Goal: Information Seeking & Learning: Learn about a topic

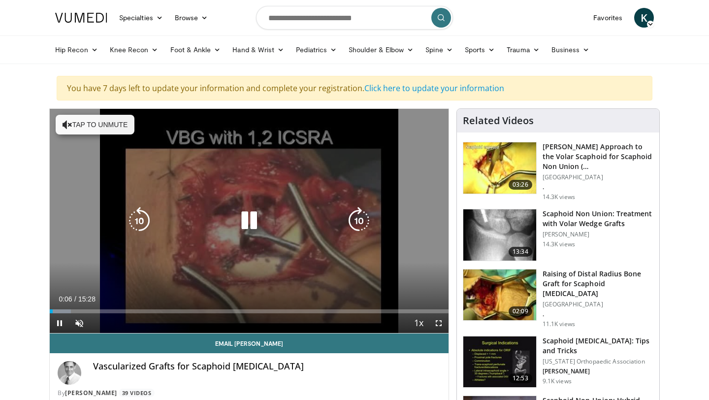
click at [64, 123] on icon "Video Player" at bounding box center [68, 125] width 10 height 10
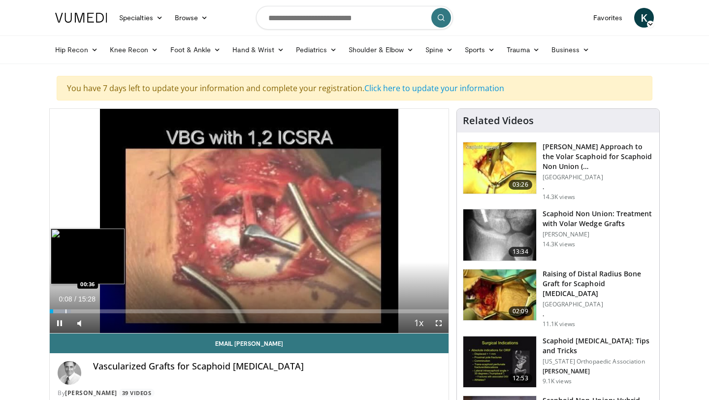
click at [65, 312] on div "Progress Bar" at bounding box center [65, 311] width 1 height 4
click at [81, 311] on div "Progress Bar" at bounding box center [81, 311] width 1 height 4
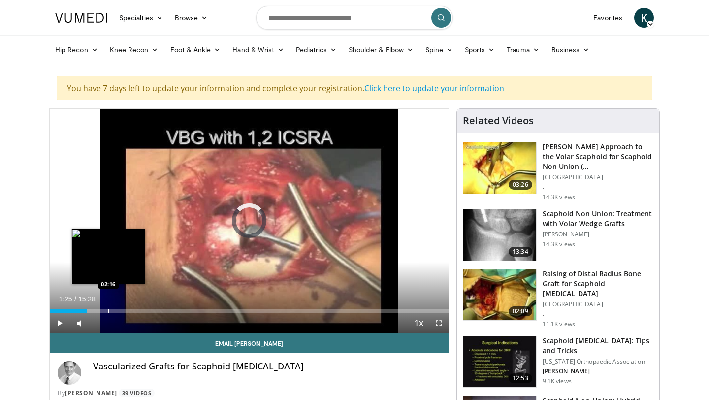
drag, startPoint x: 87, startPoint y: 312, endPoint x: 108, endPoint y: 312, distance: 21.7
click at [108, 312] on div "Progress Bar" at bounding box center [108, 311] width 1 height 4
click at [114, 311] on div "Progress Bar" at bounding box center [114, 311] width 1 height 4
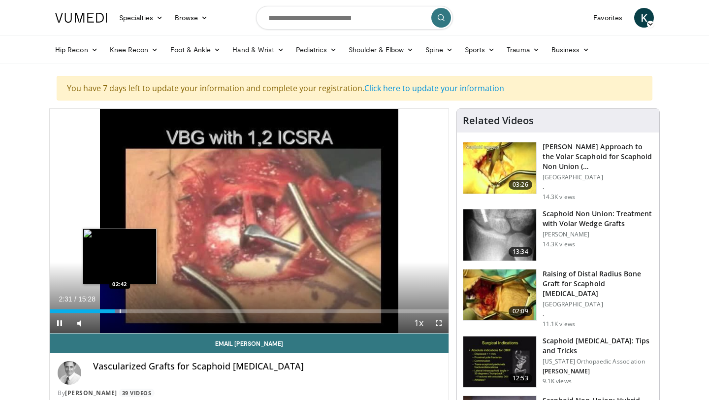
click at [120, 311] on div "Progress Bar" at bounding box center [120, 311] width 1 height 4
click at [128, 312] on div "Progress Bar" at bounding box center [128, 311] width 1 height 4
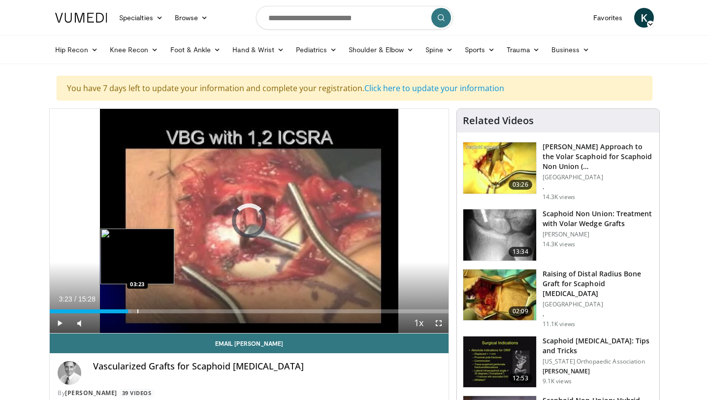
click at [137, 312] on div "Progress Bar" at bounding box center [137, 311] width 1 height 4
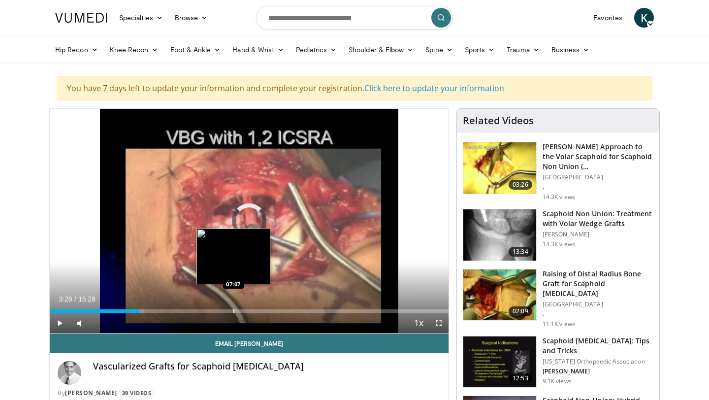
click at [233, 311] on div "Progress Bar" at bounding box center [233, 311] width 1 height 4
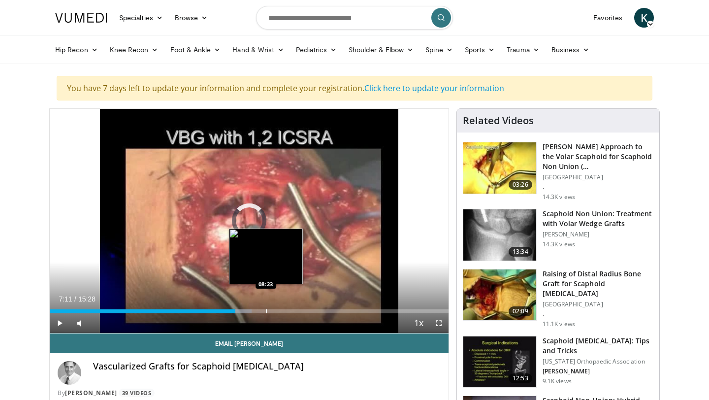
click at [266, 310] on div "Progress Bar" at bounding box center [266, 311] width 1 height 4
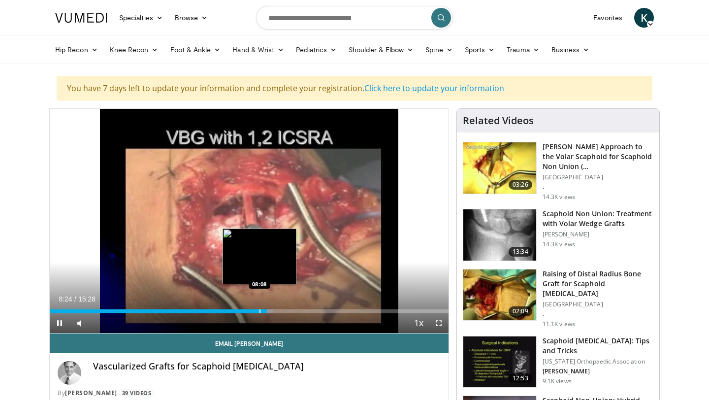
click at [259, 310] on div "Progress Bar" at bounding box center [259, 311] width 1 height 4
click at [257, 309] on div "Progress Bar" at bounding box center [257, 311] width 1 height 4
click at [267, 309] on div "Progress Bar" at bounding box center [267, 311] width 1 height 4
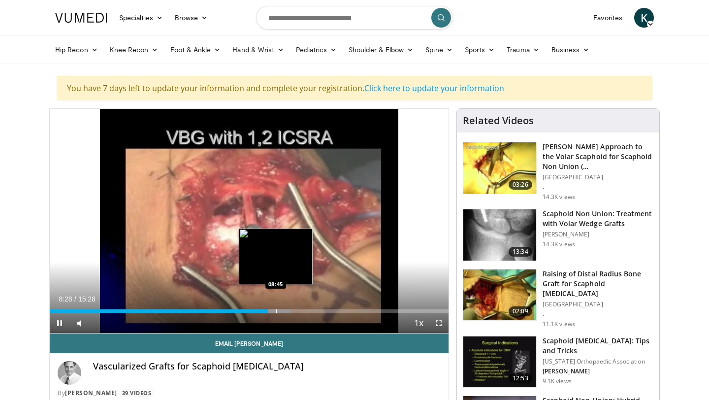
click at [276, 309] on div "Progress Bar" at bounding box center [276, 311] width 1 height 4
click at [283, 310] on div "Progress Bar" at bounding box center [283, 311] width 1 height 4
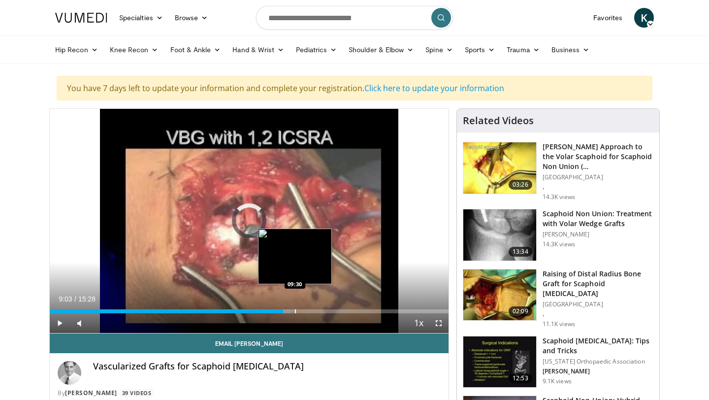
click at [295, 310] on div "Progress Bar" at bounding box center [295, 311] width 1 height 4
click at [304, 311] on div "Progress Bar" at bounding box center [303, 311] width 1 height 4
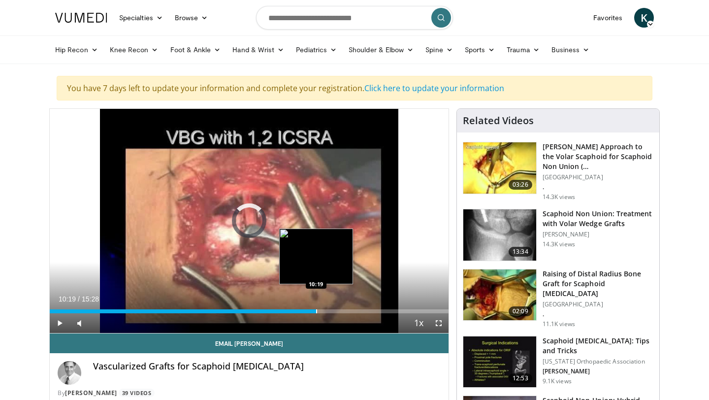
click at [316, 311] on div "Progress Bar" at bounding box center [316, 311] width 1 height 4
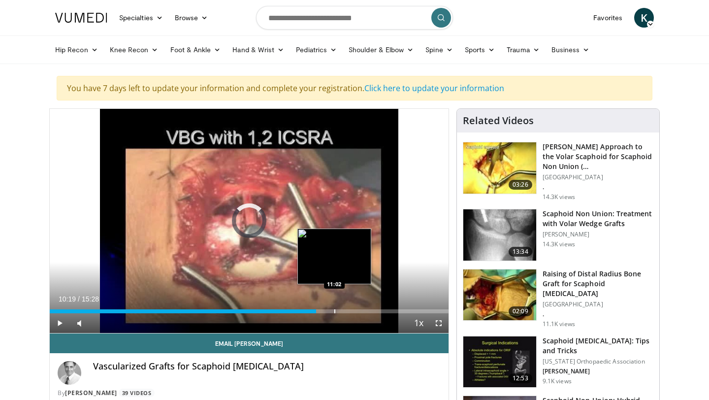
click at [334, 310] on div "Progress Bar" at bounding box center [334, 311] width 1 height 4
click at [346, 310] on div "Progress Bar" at bounding box center [346, 311] width 1 height 4
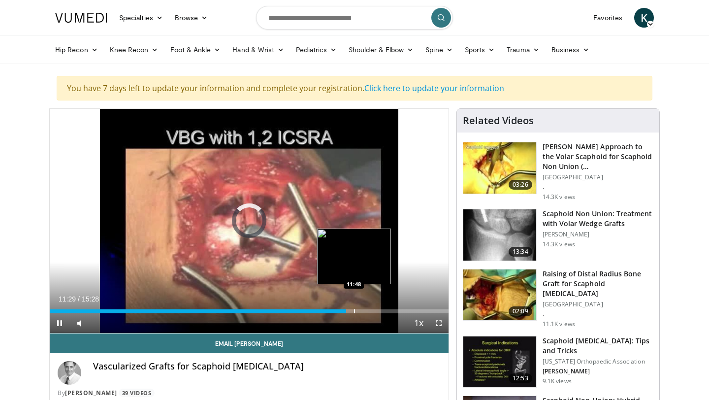
click at [354, 309] on div "Progress Bar" at bounding box center [354, 311] width 1 height 4
click at [348, 309] on div "Progress Bar" at bounding box center [348, 311] width 1 height 4
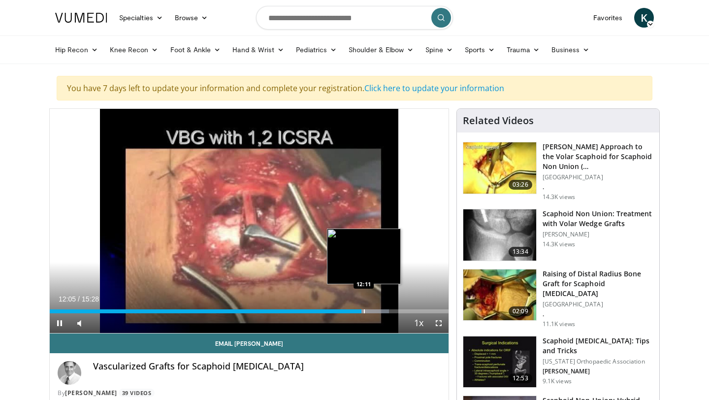
click at [364, 309] on div "Progress Bar" at bounding box center [364, 311] width 1 height 4
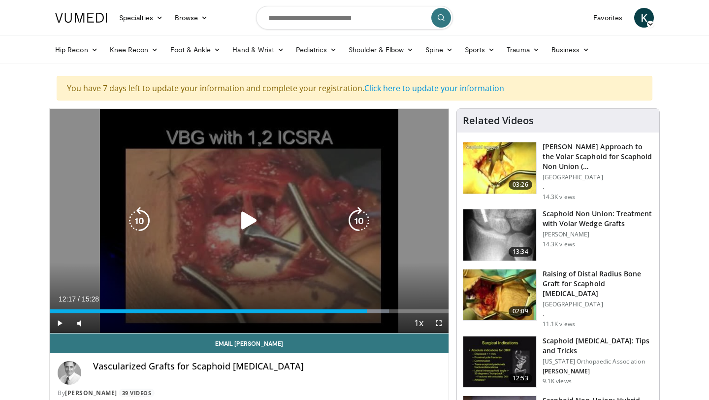
click at [367, 309] on div "Progress Bar" at bounding box center [370, 311] width 38 height 4
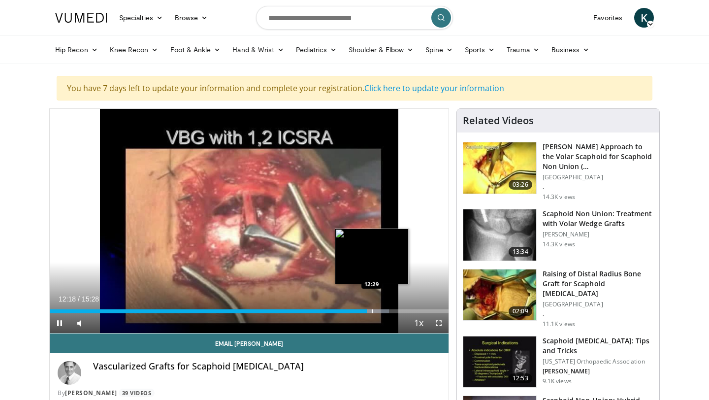
click at [372, 309] on div "Progress Bar" at bounding box center [372, 311] width 1 height 4
click at [376, 309] on div "Progress Bar" at bounding box center [376, 311] width 1 height 4
click at [380, 309] on div "Loaded : 86.20% 12:48 12:48" at bounding box center [249, 311] width 399 height 4
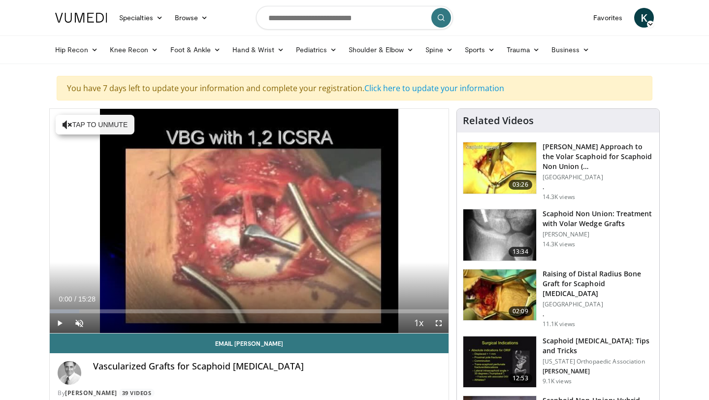
drag, startPoint x: 57, startPoint y: 311, endPoint x: 47, endPoint y: 311, distance: 9.4
click at [58, 324] on span "Video Player" at bounding box center [60, 323] width 20 height 20
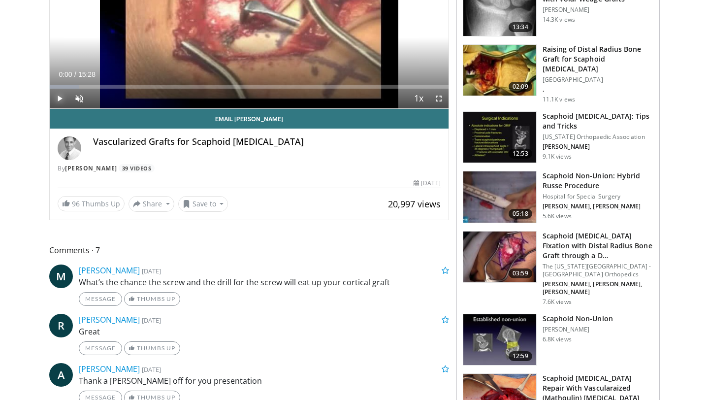
scroll to position [359, 0]
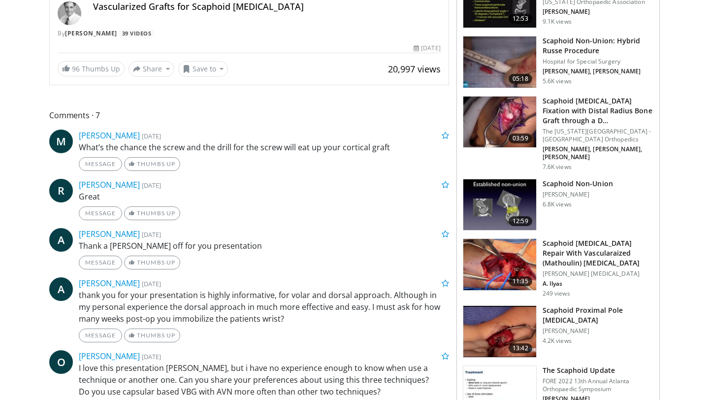
click at [489, 248] on img at bounding box center [499, 264] width 73 height 51
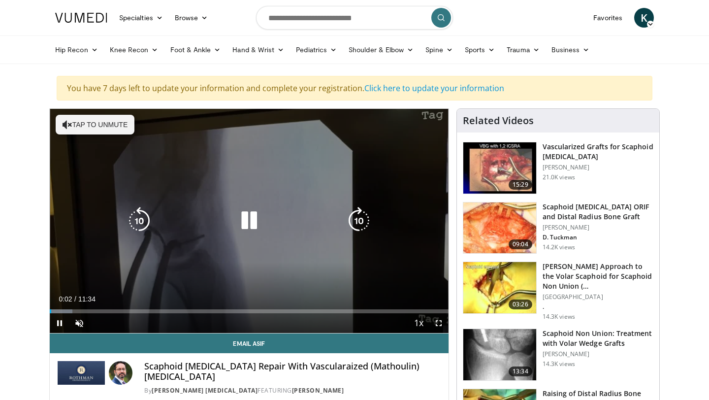
click at [67, 129] on button "Tap to unmute" at bounding box center [95, 125] width 79 height 20
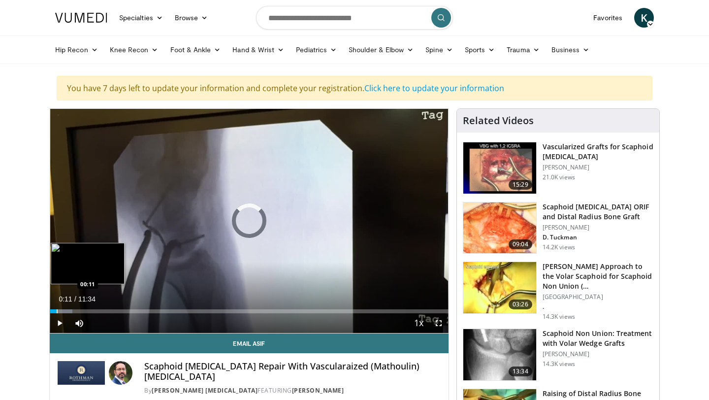
click at [57, 309] on div "Progress Bar" at bounding box center [57, 311] width 1 height 4
click at [60, 309] on div "Progress Bar" at bounding box center [60, 311] width 1 height 4
click at [64, 309] on div "Progress Bar" at bounding box center [64, 311] width 1 height 4
click at [72, 312] on div "Progress Bar" at bounding box center [71, 311] width 1 height 4
click at [76, 312] on div "Progress Bar" at bounding box center [76, 311] width 1 height 4
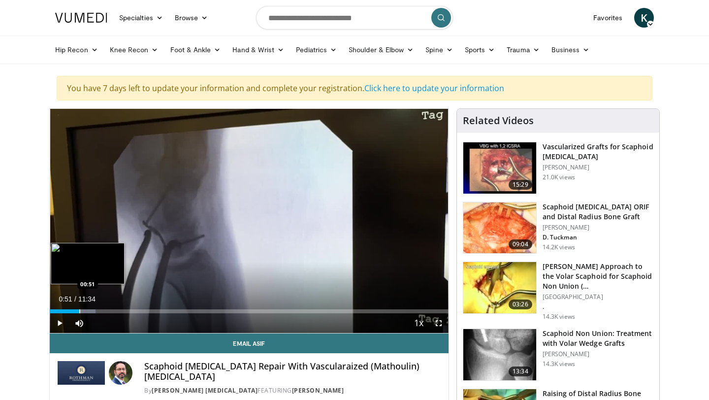
click at [79, 312] on div "Progress Bar" at bounding box center [79, 311] width 1 height 4
click at [90, 312] on div "Loaded : 12.98% 00:52 01:07" at bounding box center [249, 311] width 399 height 4
click at [96, 312] on div "Progress Bar" at bounding box center [96, 311] width 1 height 4
click at [102, 312] on div "Progress Bar" at bounding box center [102, 311] width 1 height 4
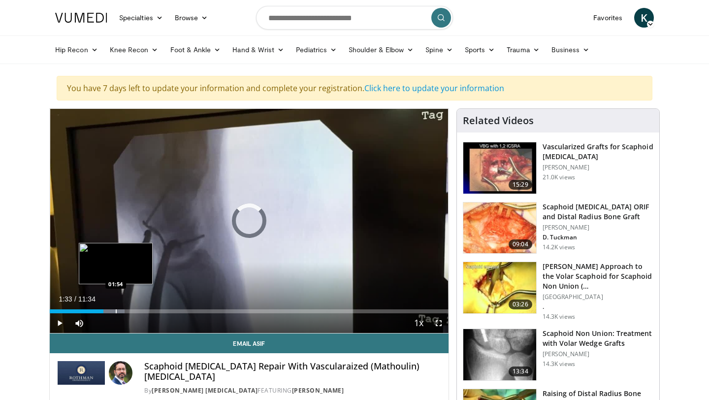
click at [116, 310] on div "Progress Bar" at bounding box center [116, 311] width 1 height 4
click at [123, 310] on div "Progress Bar" at bounding box center [123, 311] width 1 height 4
click at [132, 311] on div "Progress Bar" at bounding box center [132, 311] width 1 height 4
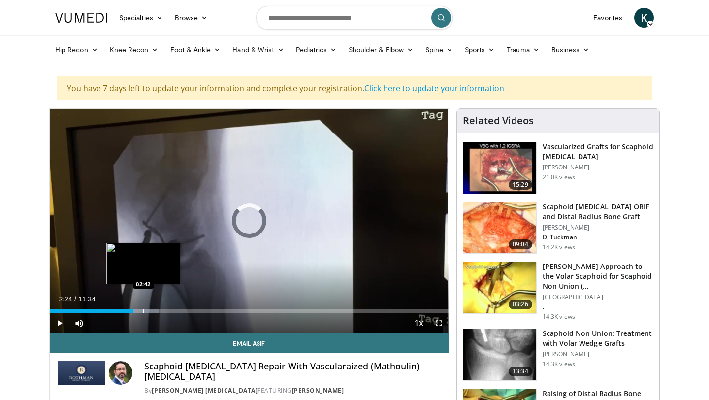
click at [143, 311] on div "Progress Bar" at bounding box center [143, 311] width 1 height 4
click at [152, 312] on div "Progress Bar" at bounding box center [152, 311] width 1 height 4
click at [159, 312] on div "Progress Bar" at bounding box center [159, 311] width 1 height 4
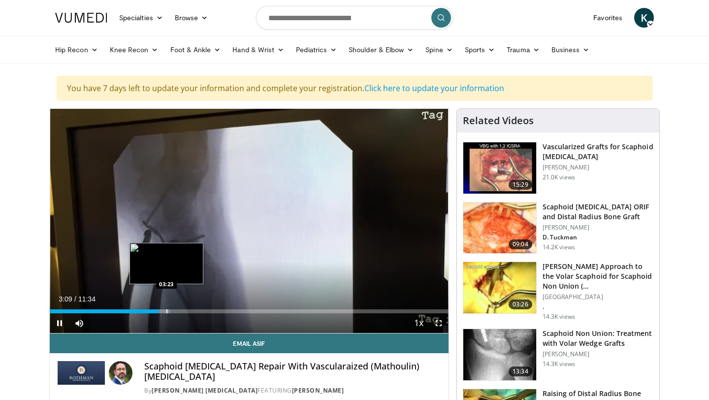
click at [167, 312] on div "Progress Bar" at bounding box center [166, 311] width 1 height 4
click at [174, 312] on div "Progress Bar" at bounding box center [174, 311] width 1 height 4
click at [178, 311] on div "Progress Bar" at bounding box center [177, 311] width 1 height 4
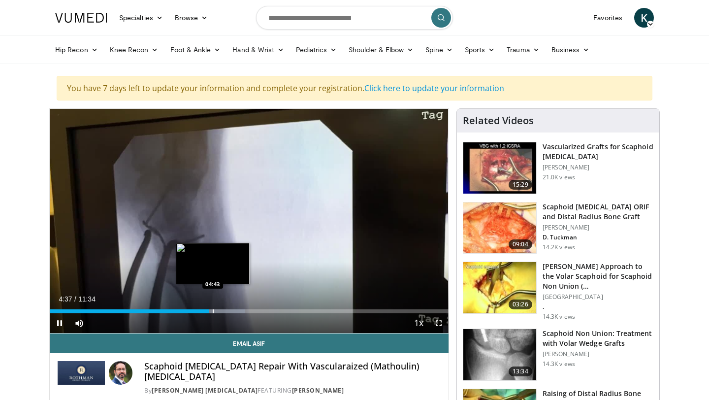
click at [213, 311] on div "Progress Bar" at bounding box center [213, 311] width 1 height 4
click at [214, 311] on div "Progress Bar" at bounding box center [214, 311] width 1 height 4
click at [221, 312] on div "Progress Bar" at bounding box center [221, 311] width 1 height 4
click at [223, 312] on div "Progress Bar" at bounding box center [223, 311] width 1 height 4
click at [230, 311] on div "Loaded : 52.87% 05:04 05:15" at bounding box center [249, 311] width 399 height 4
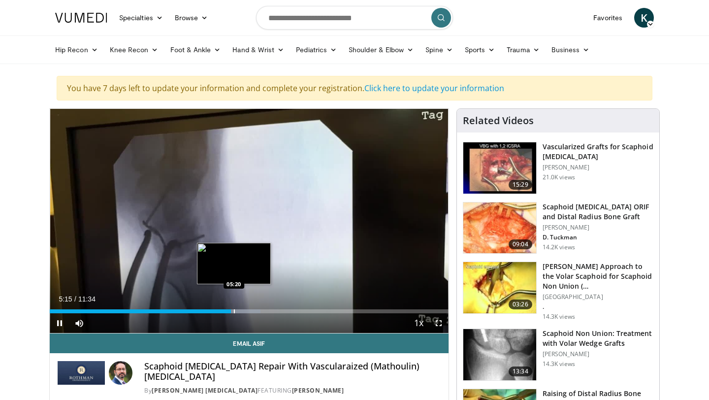
click at [234, 311] on div "Progress Bar" at bounding box center [234, 311] width 1 height 4
click at [237, 311] on div "Progress Bar" at bounding box center [237, 311] width 1 height 4
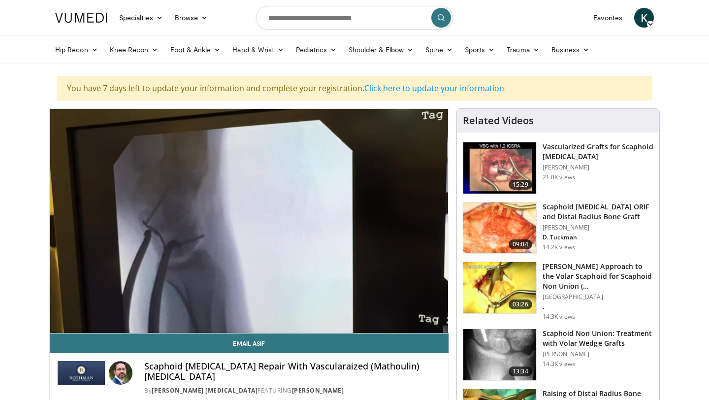
click at [243, 329] on div "Loaded : 54.30% 05:26 05:25" at bounding box center [249, 331] width 399 height 4
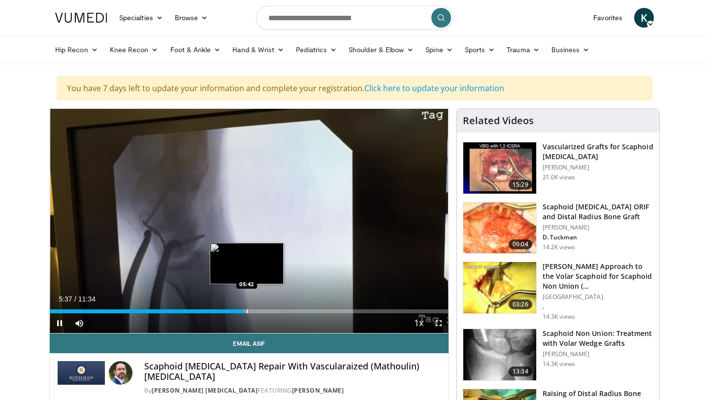
click at [247, 312] on div "Progress Bar" at bounding box center [247, 311] width 1 height 4
click at [251, 312] on div "Progress Bar" at bounding box center [251, 311] width 1 height 4
click at [254, 312] on div "Progress Bar" at bounding box center [254, 311] width 1 height 4
click at [256, 312] on div "Progress Bar" at bounding box center [256, 311] width 1 height 4
click at [264, 312] on div "Progress Bar" at bounding box center [264, 311] width 1 height 4
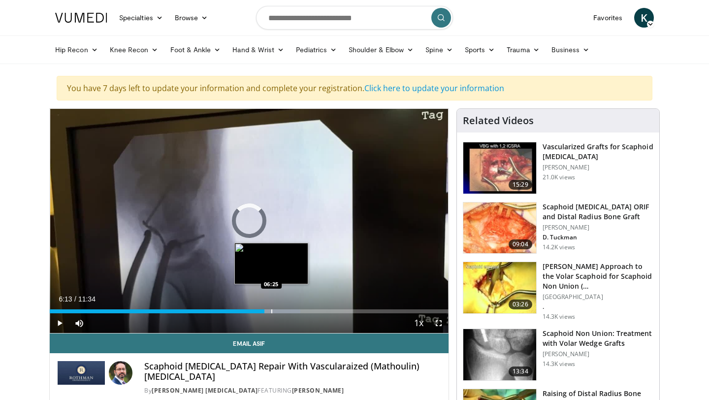
click at [271, 312] on div "Progress Bar" at bounding box center [271, 311] width 1 height 4
click at [281, 312] on div "Progress Bar" at bounding box center [281, 311] width 1 height 4
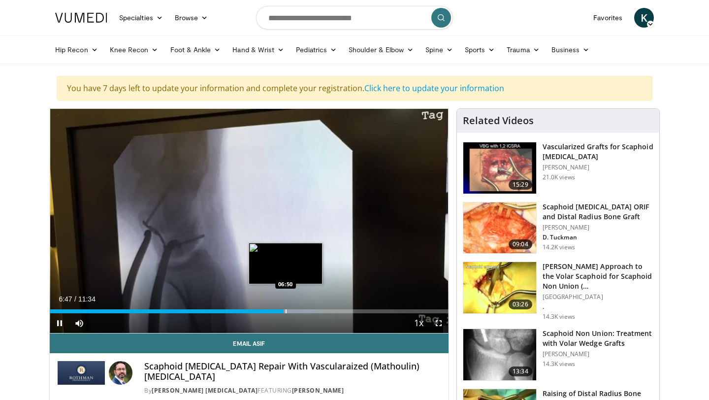
click at [287, 312] on div "Progress Bar" at bounding box center [286, 311] width 1 height 4
click at [291, 312] on div "Progress Bar" at bounding box center [291, 311] width 1 height 4
click at [294, 312] on div "Progress Bar" at bounding box center [293, 311] width 1 height 4
click at [299, 312] on div "Progress Bar" at bounding box center [299, 311] width 1 height 4
click at [304, 312] on div "Progress Bar" at bounding box center [304, 311] width 1 height 4
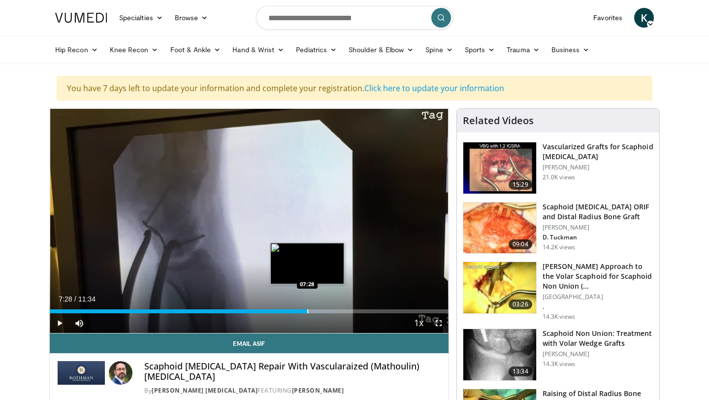
click at [307, 313] on div "Progress Bar" at bounding box center [307, 311] width 1 height 4
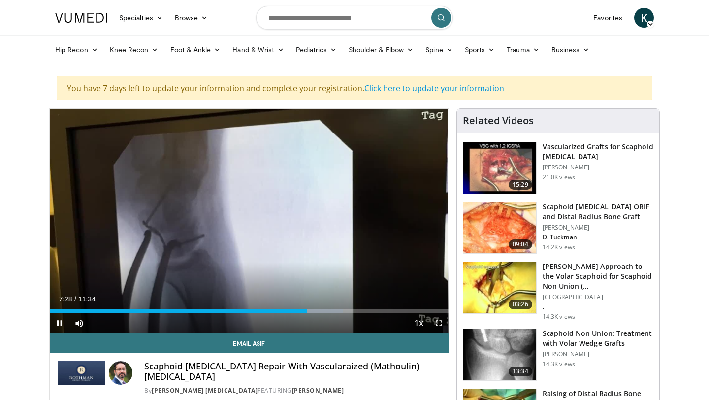
click at [312, 313] on div "Current Time 7:28 / Duration 11:34 Pause Skip Backward Skip Forward Mute Loaded…" at bounding box center [249, 323] width 399 height 20
click at [316, 313] on div "Current Time 7:29 / Duration 11:34 Pause Skip Backward Skip Forward Mute Loaded…" at bounding box center [249, 323] width 399 height 20
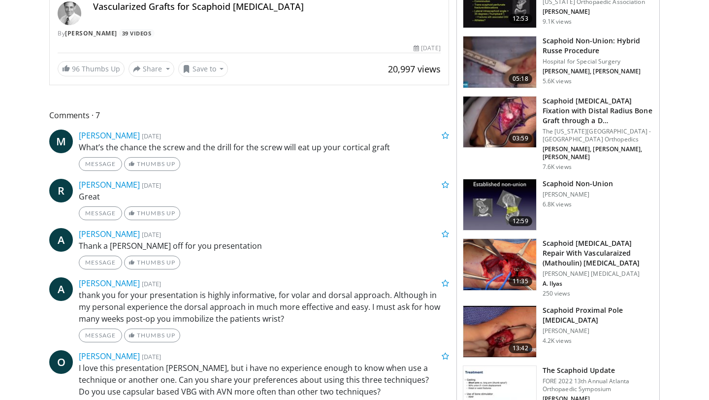
scroll to position [359, 0]
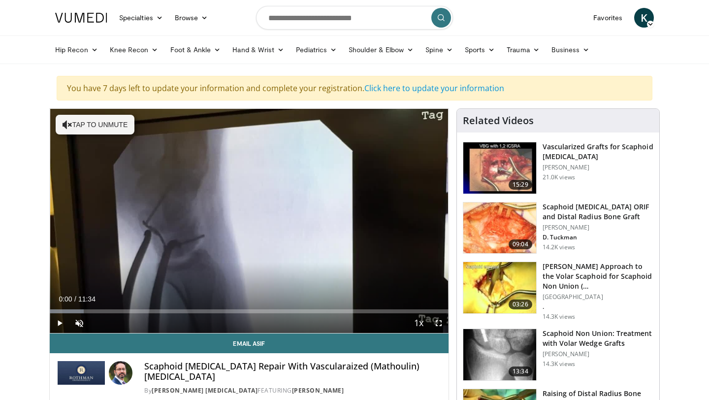
drag, startPoint x: 56, startPoint y: 311, endPoint x: 47, endPoint y: 311, distance: 8.9
click at [60, 322] on span "Video Player" at bounding box center [60, 323] width 20 height 20
click at [60, 323] on span "Video Player" at bounding box center [60, 323] width 20 height 20
click at [52, 311] on div "Progress Bar" at bounding box center [52, 311] width 1 height 4
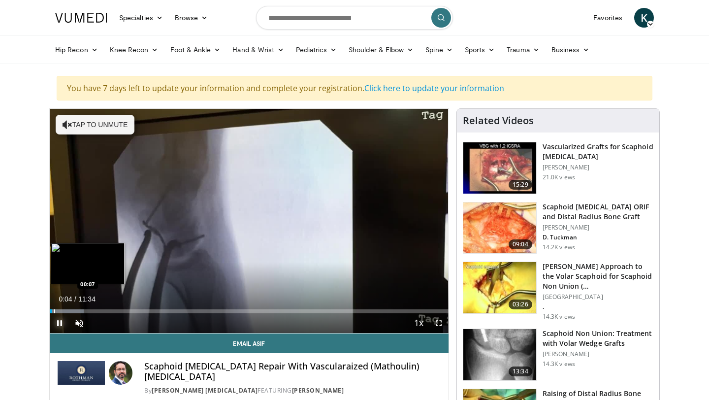
click at [55, 311] on div "Progress Bar" at bounding box center [54, 311] width 1 height 4
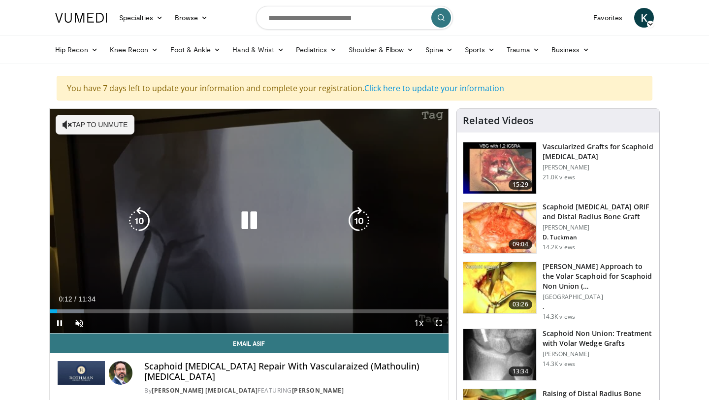
click at [73, 127] on button "Tap to unmute" at bounding box center [95, 125] width 79 height 20
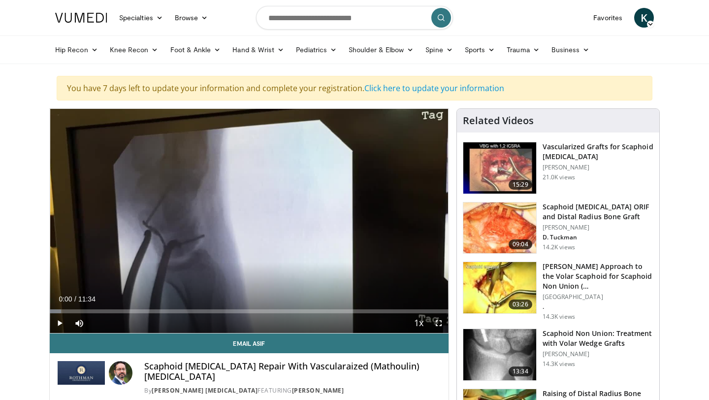
drag, startPoint x: 60, startPoint y: 311, endPoint x: 0, endPoint y: 296, distance: 62.0
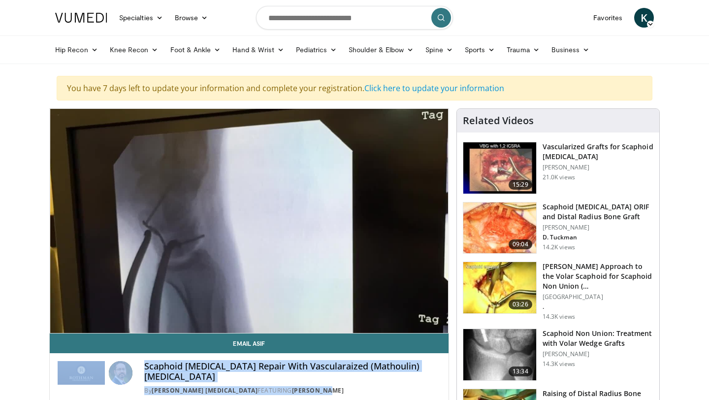
drag, startPoint x: 321, startPoint y: 388, endPoint x: 23, endPoint y: 367, distance: 299.1
copy div "Scaphoid [MEDICAL_DATA] Repair With Vascularaized (Mathoulin) [MEDICAL_DATA] By…"
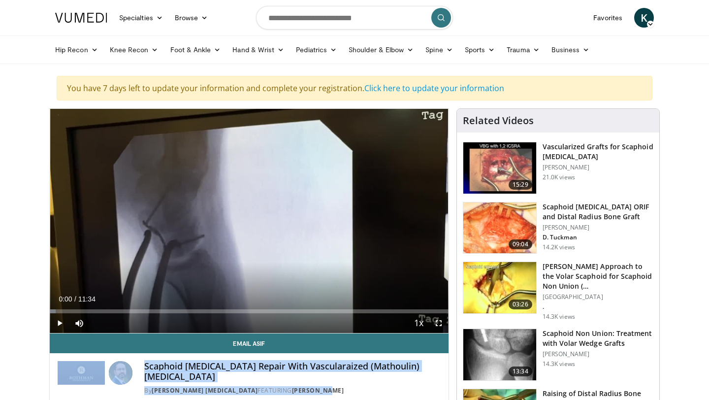
drag, startPoint x: 81, startPoint y: 311, endPoint x: 20, endPoint y: 308, distance: 61.1
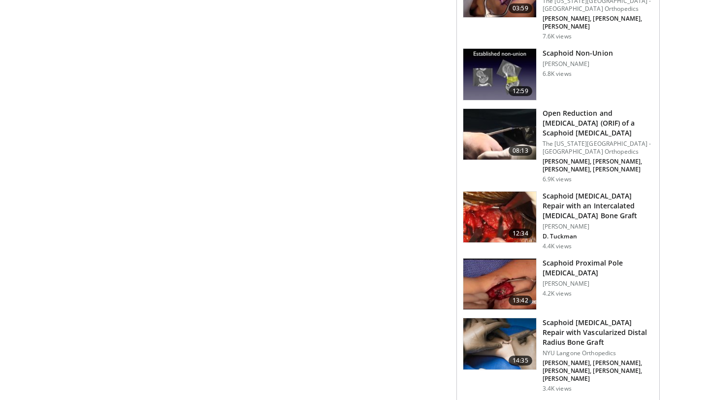
scroll to position [780, 0]
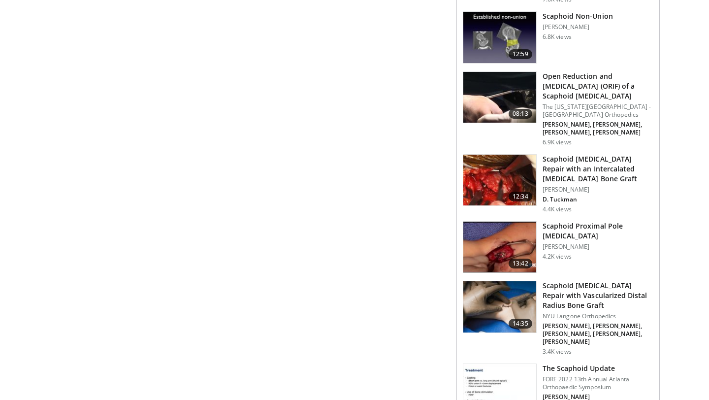
click at [502, 281] on img at bounding box center [499, 306] width 73 height 51
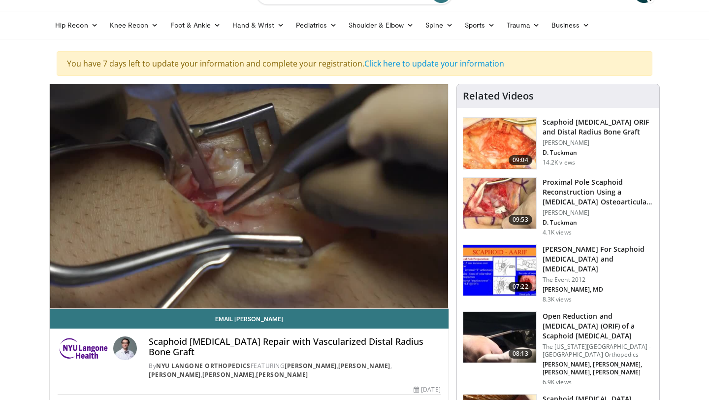
scroll to position [26, 0]
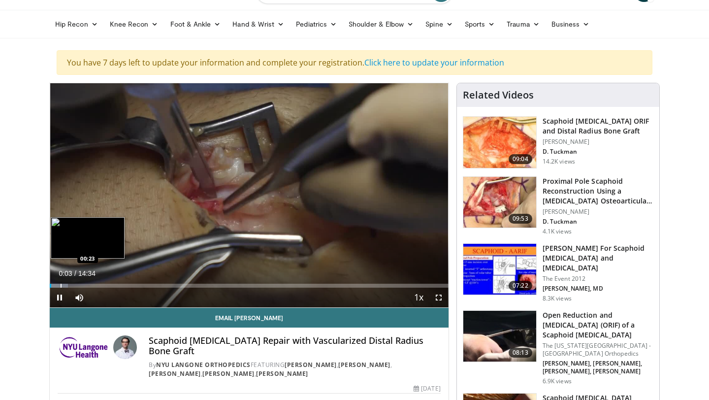
click at [60, 283] on div "Loaded : 4.53% 00:03 00:23" at bounding box center [249, 282] width 399 height 9
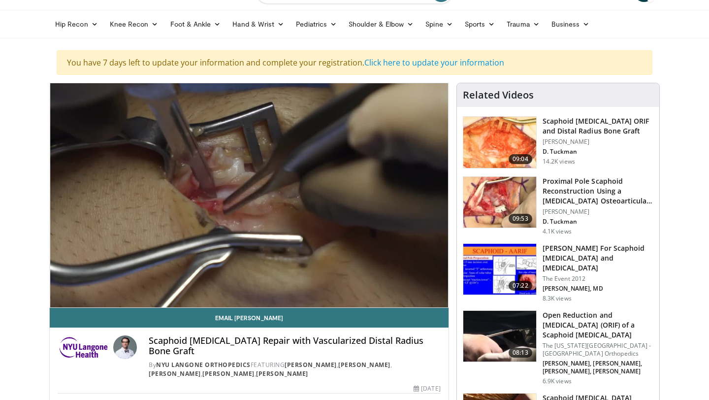
click at [74, 298] on div "Loaded : 4.53% 00:22 00:22" at bounding box center [249, 302] width 399 height 9
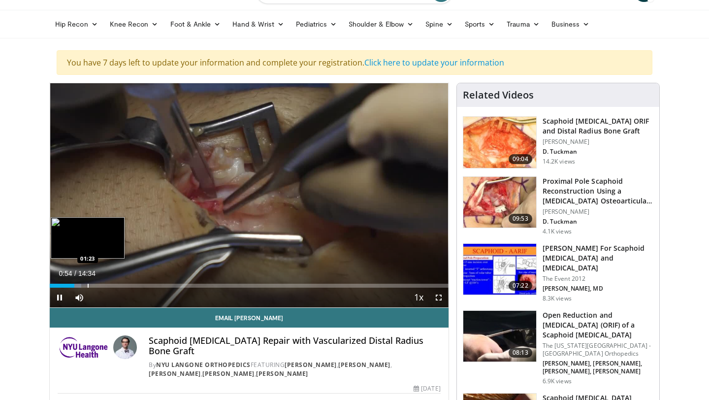
click at [89, 286] on div "Progress Bar" at bounding box center [88, 286] width 1 height 4
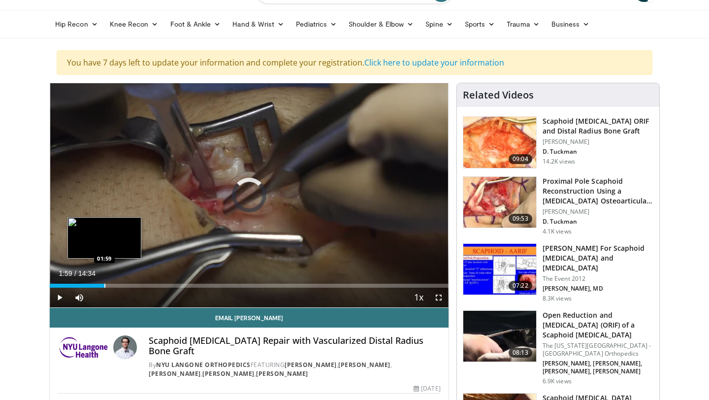
click at [104, 286] on div "Progress Bar" at bounding box center [104, 286] width 1 height 4
click at [120, 286] on div "Progress Bar" at bounding box center [120, 286] width 1 height 4
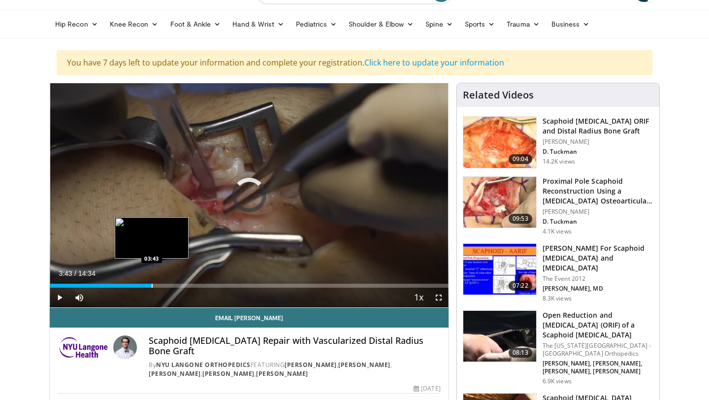
click at [152, 286] on div "Progress Bar" at bounding box center [152, 286] width 1 height 4
click at [164, 285] on div "Progress Bar" at bounding box center [164, 286] width 1 height 4
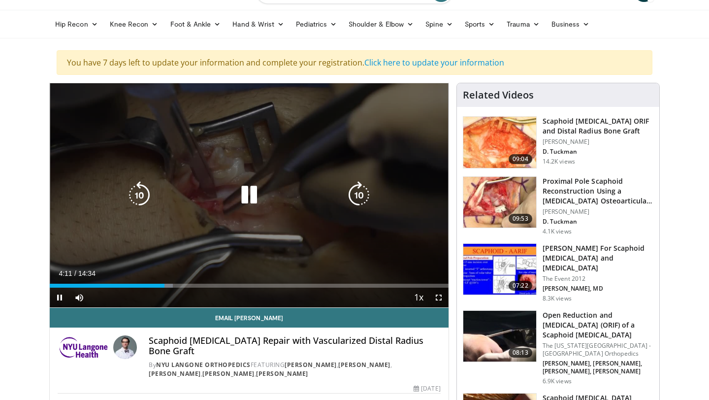
click at [182, 286] on div "10 seconds Tap to unmute" at bounding box center [249, 195] width 399 height 224
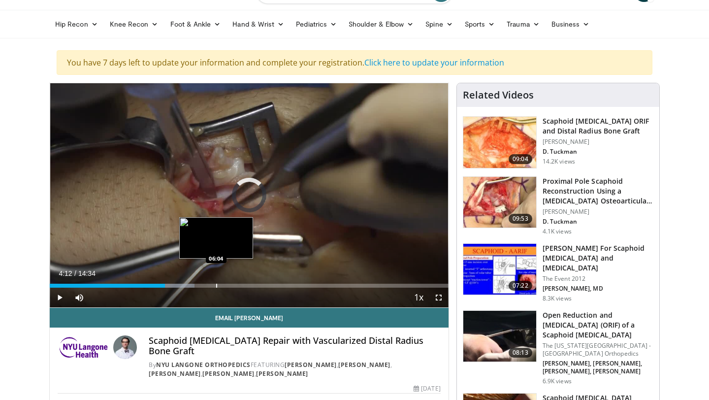
click at [216, 284] on div "Progress Bar" at bounding box center [216, 286] width 1 height 4
click at [222, 283] on div "Loaded : 44.66% 06:04 06:18" at bounding box center [249, 282] width 399 height 9
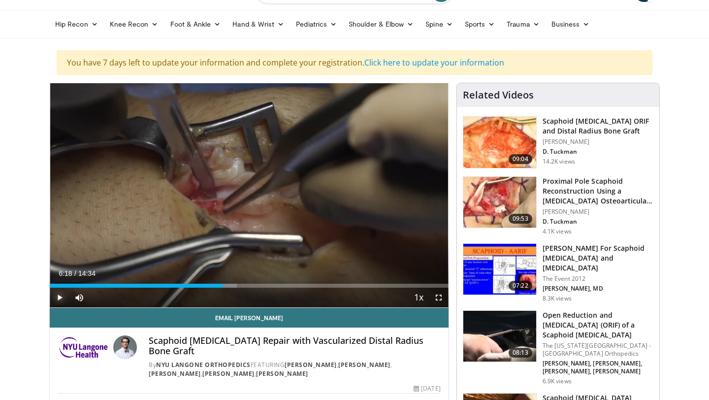
click at [61, 293] on span "Video Player" at bounding box center [60, 297] width 20 height 20
click at [252, 285] on div "Progress Bar" at bounding box center [252, 286] width 1 height 4
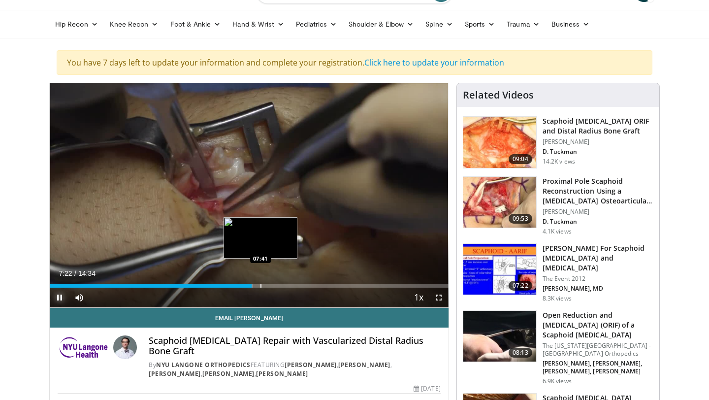
click at [260, 285] on div "Progress Bar" at bounding box center [260, 286] width 1 height 4
click at [276, 286] on div "Progress Bar" at bounding box center [276, 286] width 1 height 4
click at [279, 286] on div "Progress Bar" at bounding box center [279, 286] width 1 height 4
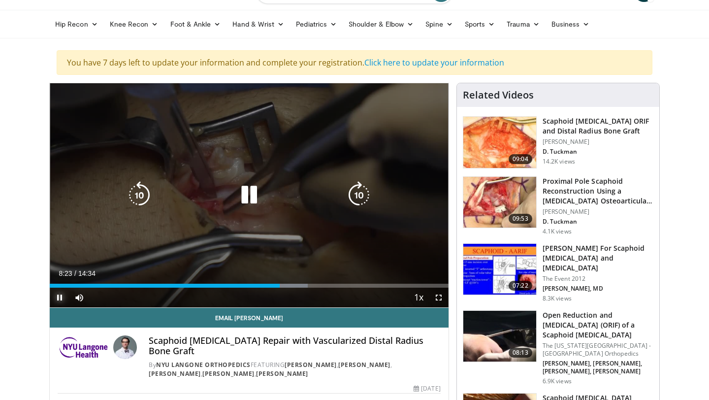
click at [283, 286] on div "Progress Bar" at bounding box center [286, 286] width 43 height 4
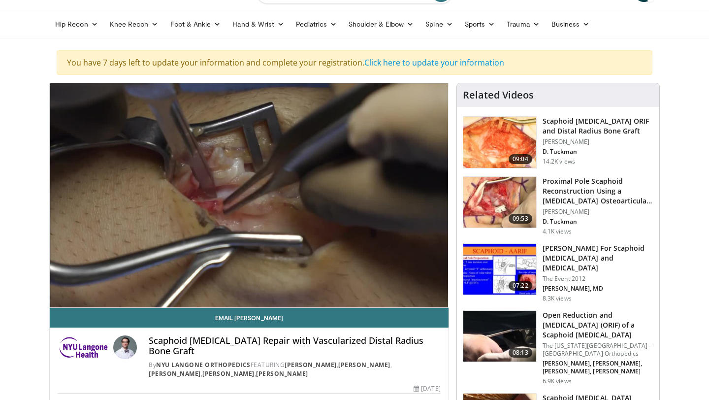
click at [290, 285] on video-js "**********" at bounding box center [249, 195] width 399 height 224
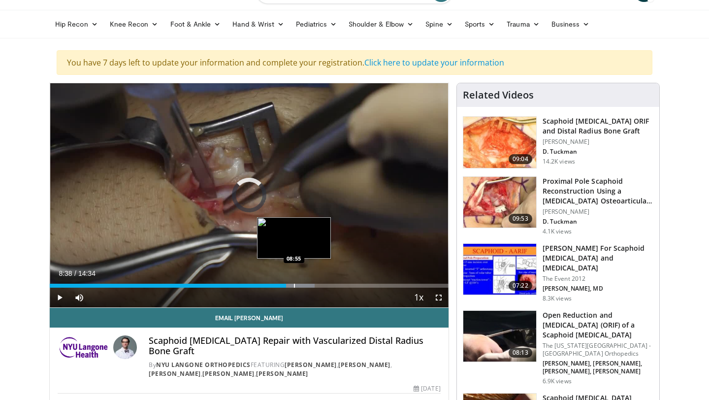
click at [294, 285] on div "Progress Bar" at bounding box center [294, 286] width 1 height 4
click at [299, 286] on div "Progress Bar" at bounding box center [299, 286] width 1 height 4
click at [308, 286] on div "Progress Bar" at bounding box center [308, 286] width 1 height 4
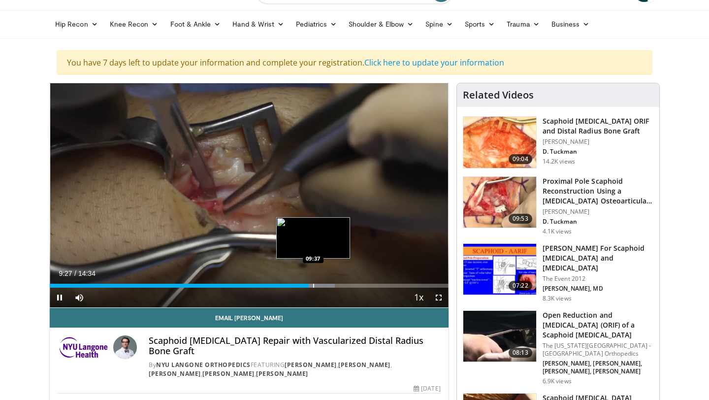
click at [313, 286] on div "Progress Bar" at bounding box center [313, 286] width 1 height 4
click at [325, 284] on div "Progress Bar" at bounding box center [325, 286] width 1 height 4
click at [332, 284] on div "Progress Bar" at bounding box center [332, 286] width 1 height 4
click at [334, 284] on div "Progress Bar" at bounding box center [334, 286] width 1 height 4
click at [339, 285] on div "Progress Bar" at bounding box center [339, 286] width 1 height 4
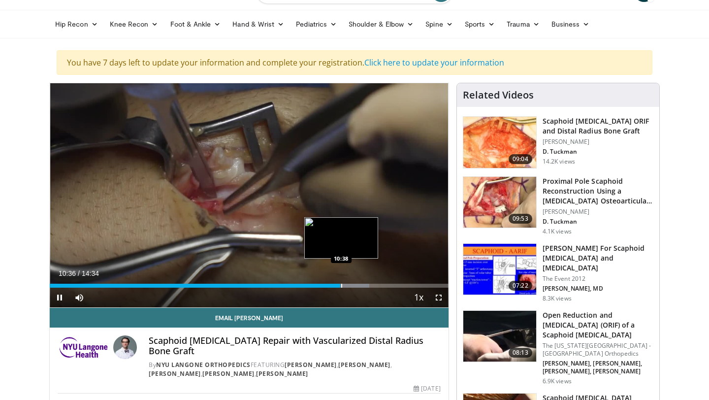
click at [341, 285] on video-js "**********" at bounding box center [249, 195] width 399 height 224
click at [346, 285] on div "Progress Bar" at bounding box center [345, 286] width 1 height 4
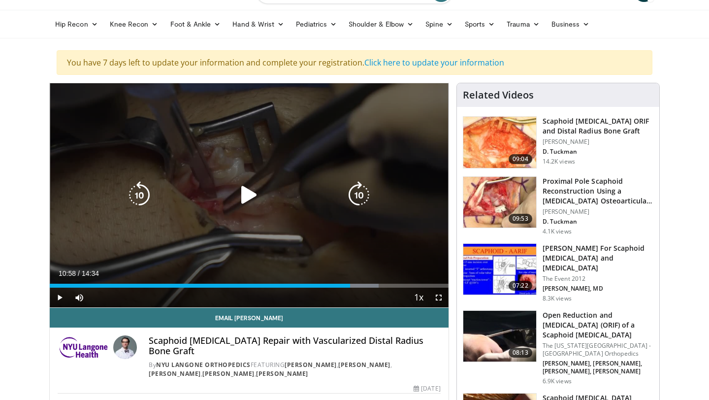
click at [350, 284] on div "Progress Bar" at bounding box center [356, 286] width 44 height 4
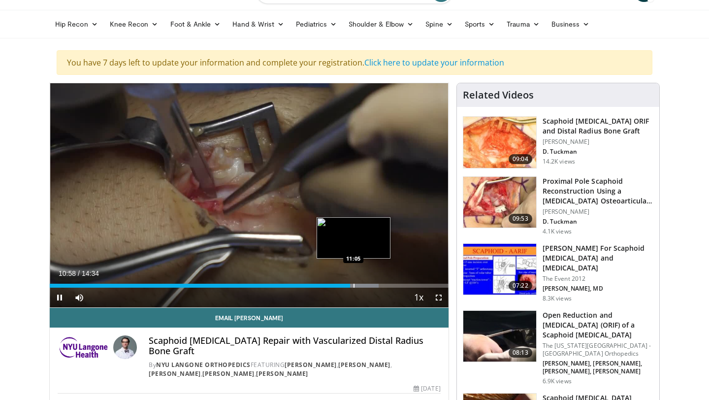
click at [354, 284] on div "Progress Bar" at bounding box center [353, 286] width 1 height 4
click at [358, 283] on div "Loaded : 84.75% 11:15 11:16" at bounding box center [249, 282] width 399 height 9
click at [364, 284] on div "Progress Bar" at bounding box center [364, 286] width 1 height 4
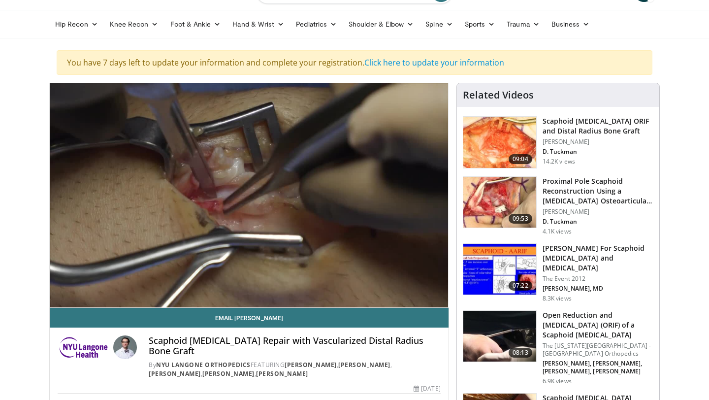
click at [365, 284] on div "10 seconds Tap to unmute" at bounding box center [249, 195] width 399 height 224
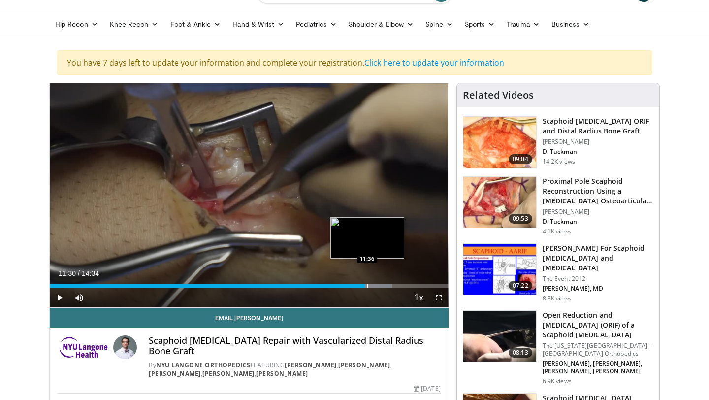
click at [367, 284] on div "Progress Bar" at bounding box center [367, 286] width 1 height 4
click at [370, 284] on div "Progress Bar" at bounding box center [370, 286] width 1 height 4
click at [372, 285] on div "Progress Bar" at bounding box center [372, 286] width 1 height 4
click at [374, 285] on div "Progress Bar" at bounding box center [374, 286] width 1 height 4
click at [377, 285] on div "Progress Bar" at bounding box center [377, 286] width 1 height 4
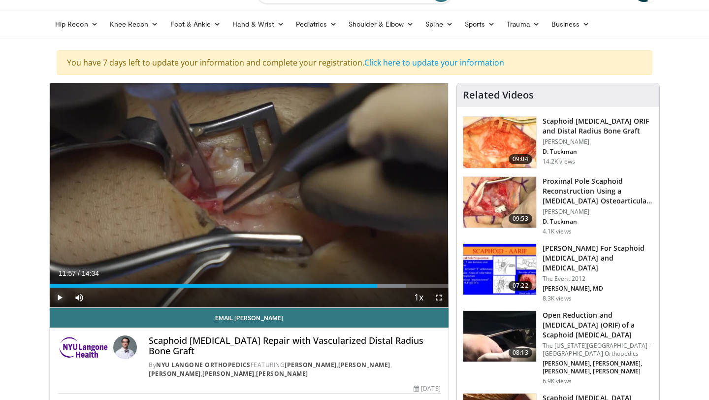
click at [58, 295] on span "Video Player" at bounding box center [60, 297] width 20 height 20
click at [394, 287] on div "10 seconds Tap to unmute" at bounding box center [249, 195] width 399 height 224
click at [399, 282] on div "Loaded : 91.62% 12:16 12:46" at bounding box center [249, 282] width 399 height 9
click at [406, 282] on div "Loaded : 95.05% 13:01 13:01" at bounding box center [249, 282] width 399 height 9
click at [410, 282] on div "Loaded : 96.46% 13:01 13:09" at bounding box center [249, 282] width 399 height 9
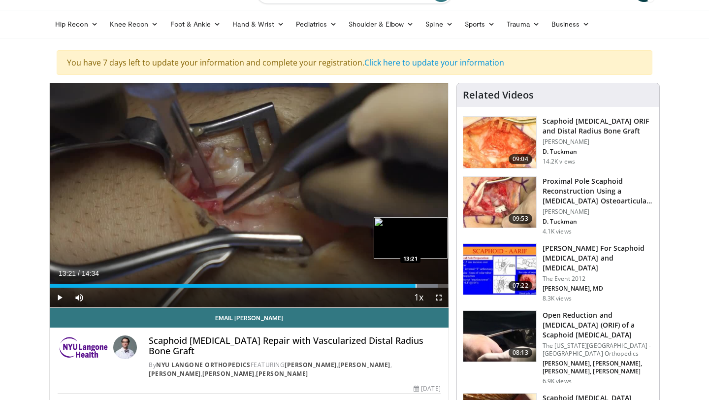
click at [415, 282] on div "Loaded : 97.34% 13:21 13:21" at bounding box center [249, 282] width 399 height 9
click at [422, 283] on div "Loaded : 98.73% 13:21 13:36" at bounding box center [249, 282] width 399 height 9
click at [62, 293] on span "Video Player" at bounding box center [60, 297] width 20 height 20
click at [426, 286] on div "Loaded : 100.00% 13:38 13:45" at bounding box center [249, 286] width 399 height 4
click at [431, 286] on div "Progress Bar" at bounding box center [431, 286] width 1 height 4
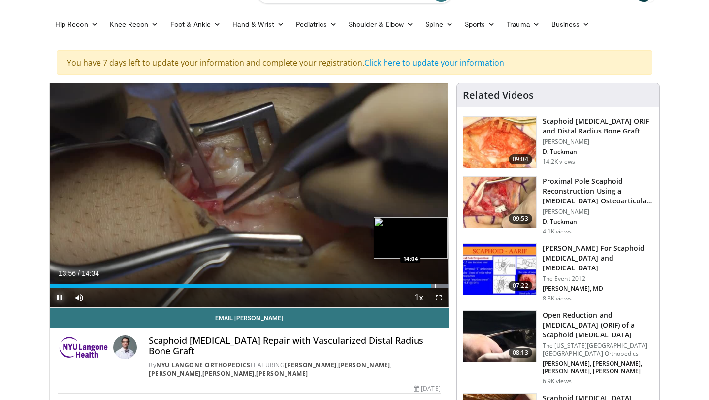
click at [435, 285] on div "Progress Bar" at bounding box center [435, 286] width 1 height 4
click at [442, 285] on div "Progress Bar" at bounding box center [442, 286] width 1 height 4
click at [446, 285] on div "Progress Bar" at bounding box center [446, 286] width 1 height 4
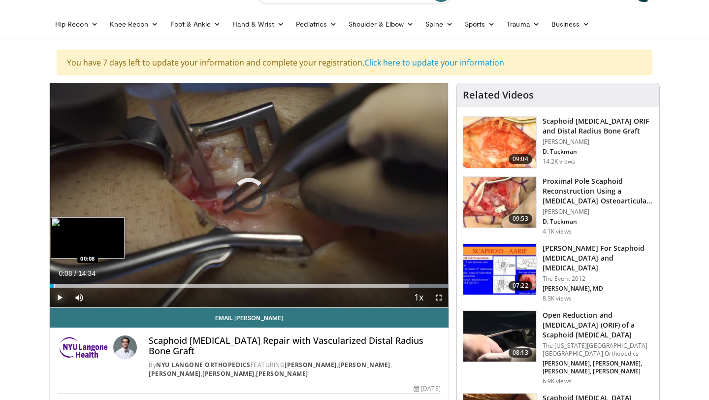
click at [54, 287] on div "Progress Bar" at bounding box center [54, 286] width 1 height 4
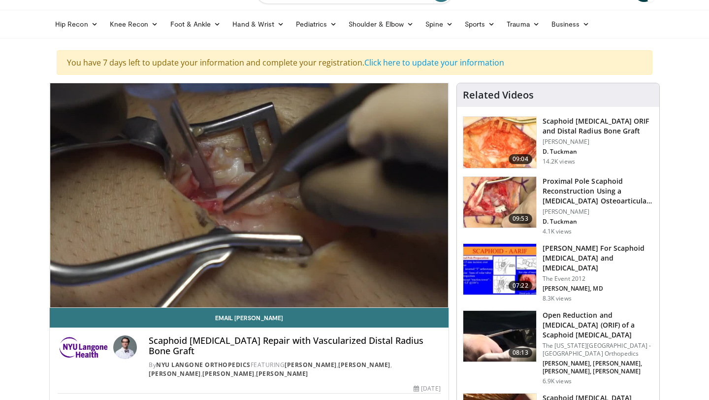
click at [65, 284] on video-js "**********" at bounding box center [249, 195] width 399 height 224
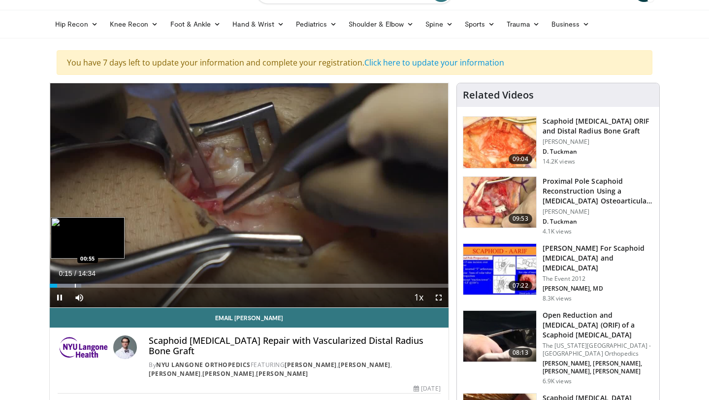
click at [75, 284] on div "Progress Bar" at bounding box center [75, 286] width 1 height 4
click at [84, 284] on div "Progress Bar" at bounding box center [84, 286] width 1 height 4
click at [89, 285] on div "Progress Bar" at bounding box center [89, 286] width 1 height 4
click at [95, 285] on div "Progress Bar" at bounding box center [95, 286] width 1 height 4
click at [103, 284] on div "Progress Bar" at bounding box center [103, 286] width 1 height 4
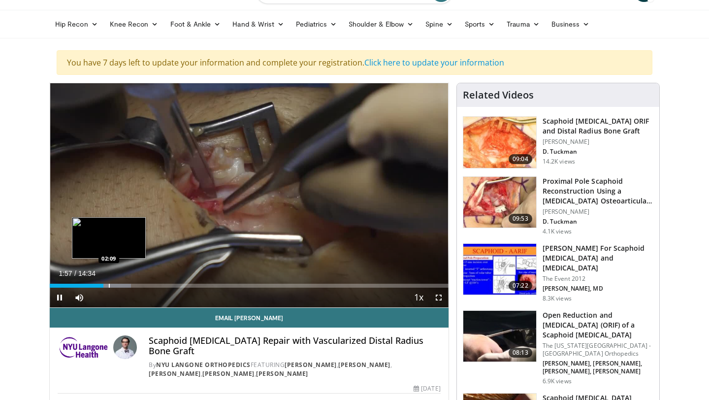
click at [109, 284] on div "Progress Bar" at bounding box center [109, 286] width 1 height 4
click at [115, 284] on div "Progress Bar" at bounding box center [115, 286] width 1 height 4
click at [120, 284] on div "Progress Bar" at bounding box center [120, 286] width 1 height 4
click at [126, 284] on div "Progress Bar" at bounding box center [126, 286] width 1 height 4
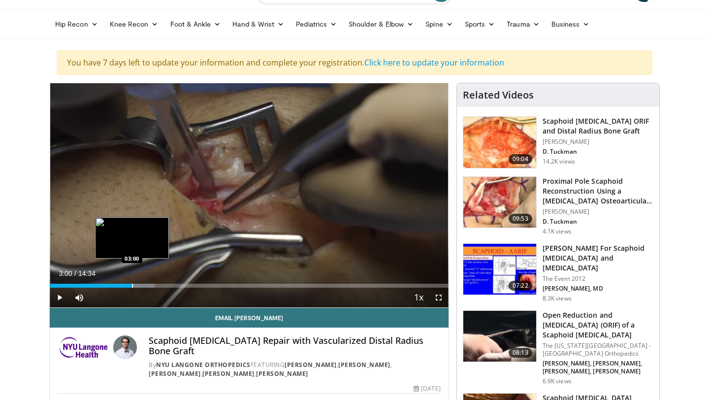
click at [132, 284] on div "Progress Bar" at bounding box center [132, 286] width 1 height 4
click at [136, 284] on div "Progress Bar" at bounding box center [136, 286] width 1 height 4
click at [141, 284] on div "Progress Bar" at bounding box center [141, 286] width 1 height 4
click at [149, 284] on div "Progress Bar" at bounding box center [149, 286] width 1 height 4
click at [153, 284] on div "Progress Bar" at bounding box center [153, 286] width 1 height 4
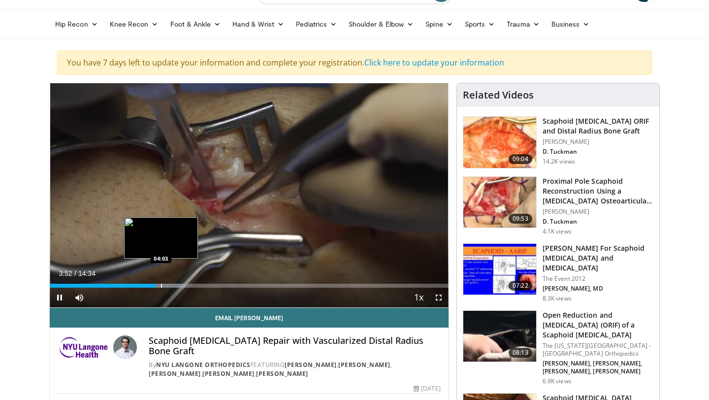
click at [160, 283] on div "Loaded : 34.04% 03:52 04:03" at bounding box center [249, 282] width 399 height 9
click at [168, 285] on div "Progress Bar" at bounding box center [168, 286] width 1 height 4
click at [172, 285] on div "Progress Bar" at bounding box center [172, 286] width 1 height 4
click at [178, 285] on div "Progress Bar" at bounding box center [178, 286] width 1 height 4
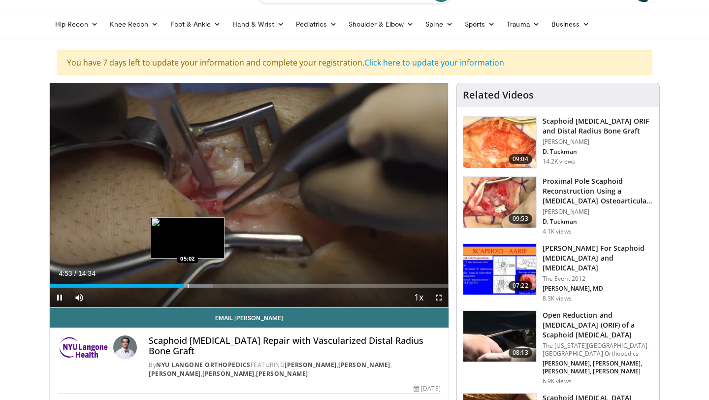
click at [187, 283] on div "Loaded : 40.85% 04:53 05:02" at bounding box center [249, 282] width 399 height 9
click at [192, 283] on div "Loaded : 41.98% 05:03 05:08" at bounding box center [249, 282] width 399 height 9
click at [199, 283] on div "Loaded : 43.12% 05:14 05:26" at bounding box center [249, 282] width 399 height 9
click at [204, 283] on div "Loaded : 45.39% 05:38 05:38" at bounding box center [249, 282] width 399 height 9
click at [211, 284] on div "Progress Bar" at bounding box center [211, 286] width 1 height 4
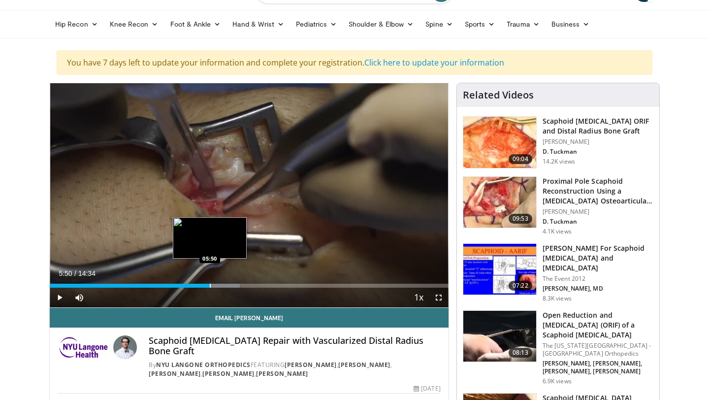
click at [210, 284] on div "Progress Bar" at bounding box center [210, 286] width 1 height 4
click at [207, 284] on div "Progress Bar" at bounding box center [207, 286] width 1 height 4
click at [206, 287] on div "Progress Bar" at bounding box center [206, 286] width 1 height 4
click at [233, 283] on div "Loaded : 52.20% 06:35 06:41" at bounding box center [249, 282] width 399 height 9
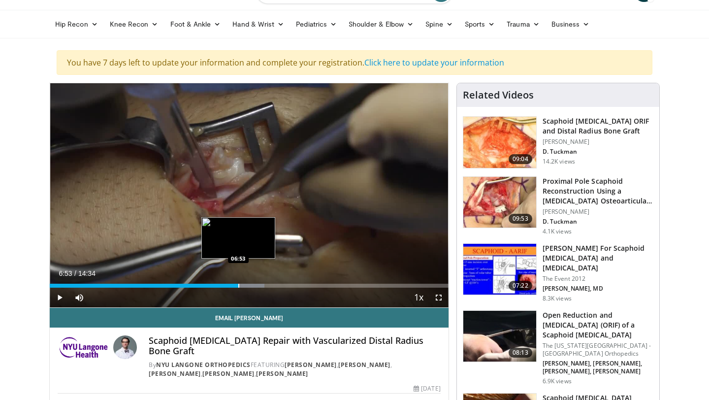
click at [238, 285] on div "Progress Bar" at bounding box center [238, 286] width 1 height 4
click at [242, 285] on div "Progress Bar" at bounding box center [242, 286] width 1 height 4
click at [240, 284] on div "Progress Bar" at bounding box center [240, 286] width 1 height 4
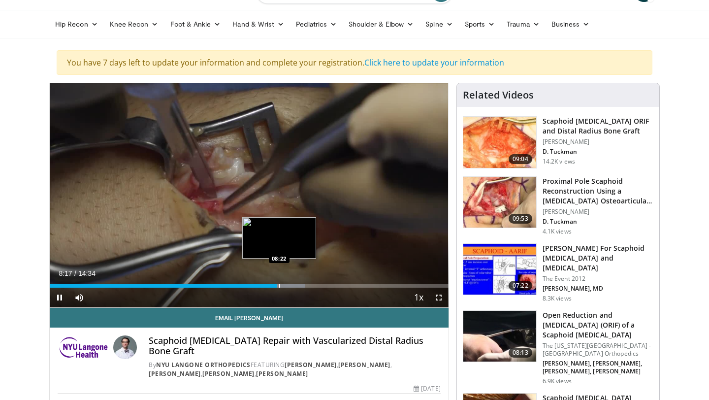
click at [279, 285] on div "Progress Bar" at bounding box center [279, 286] width 1 height 4
click at [284, 284] on div "Progress Bar" at bounding box center [284, 286] width 1 height 4
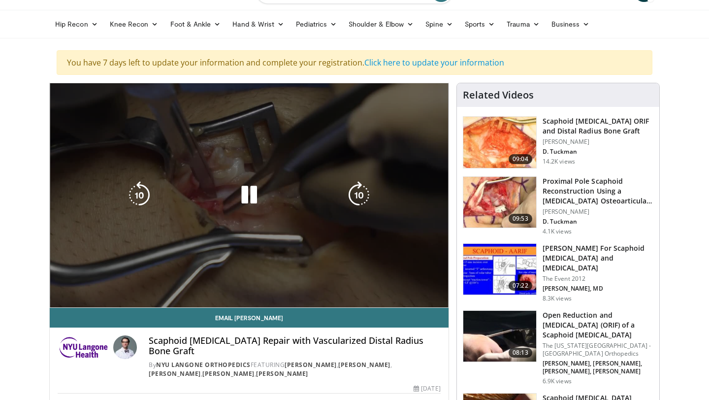
click at [287, 285] on video-js "**********" at bounding box center [249, 195] width 399 height 224
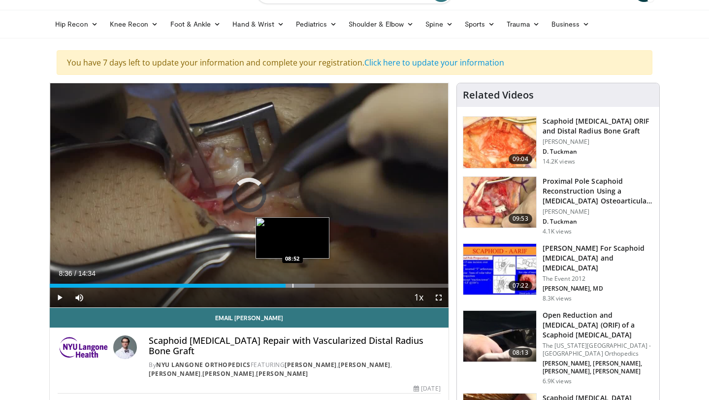
click at [292, 285] on div "Progress Bar" at bounding box center [292, 286] width 1 height 4
click at [301, 284] on div "Progress Bar" at bounding box center [301, 286] width 1 height 4
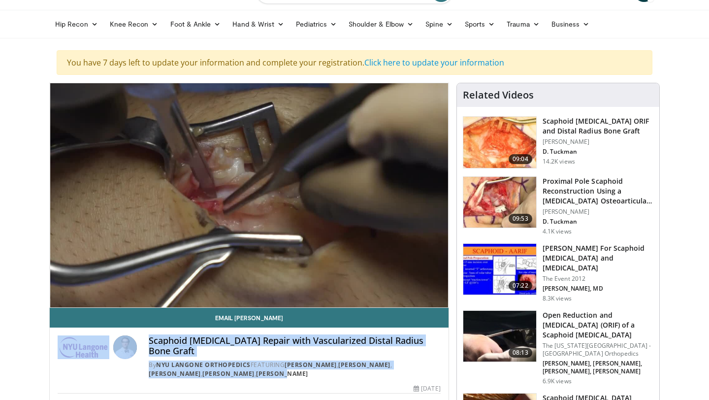
drag, startPoint x: 251, startPoint y: 377, endPoint x: 7, endPoint y: 332, distance: 247.3
copy div "Scaphoid [MEDICAL_DATA] Repair with Vascularized Distal Radius Bone Graft By NY…"
